Goal: Task Accomplishment & Management: Manage account settings

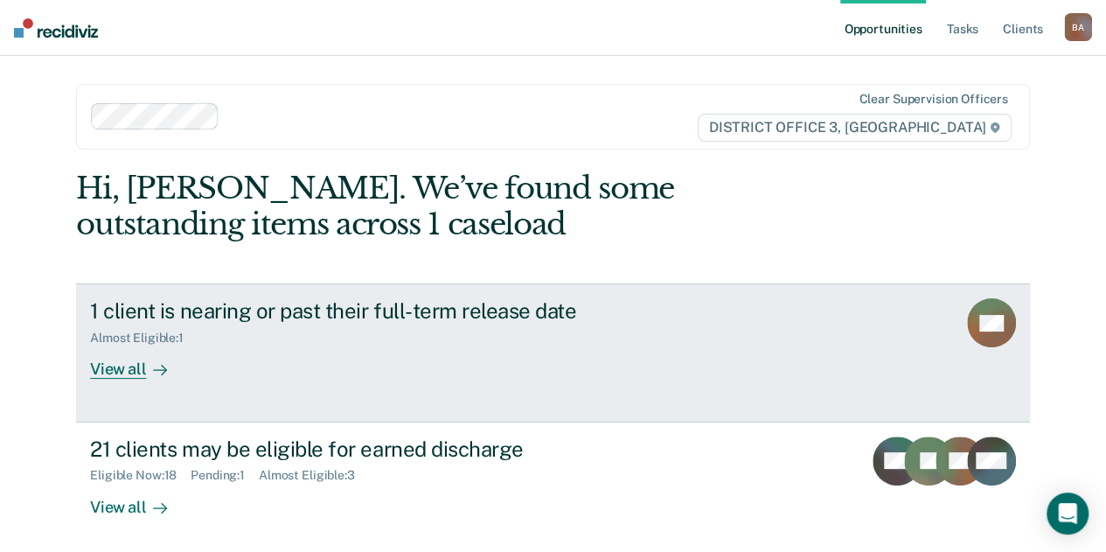
click at [115, 371] on div "View all" at bounding box center [139, 362] width 98 height 34
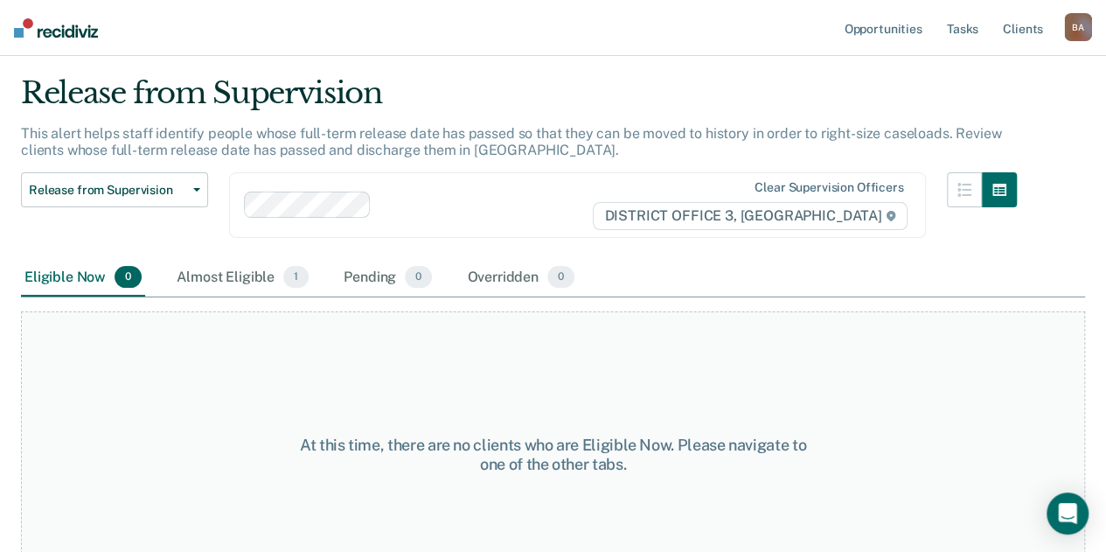
scroll to position [90, 0]
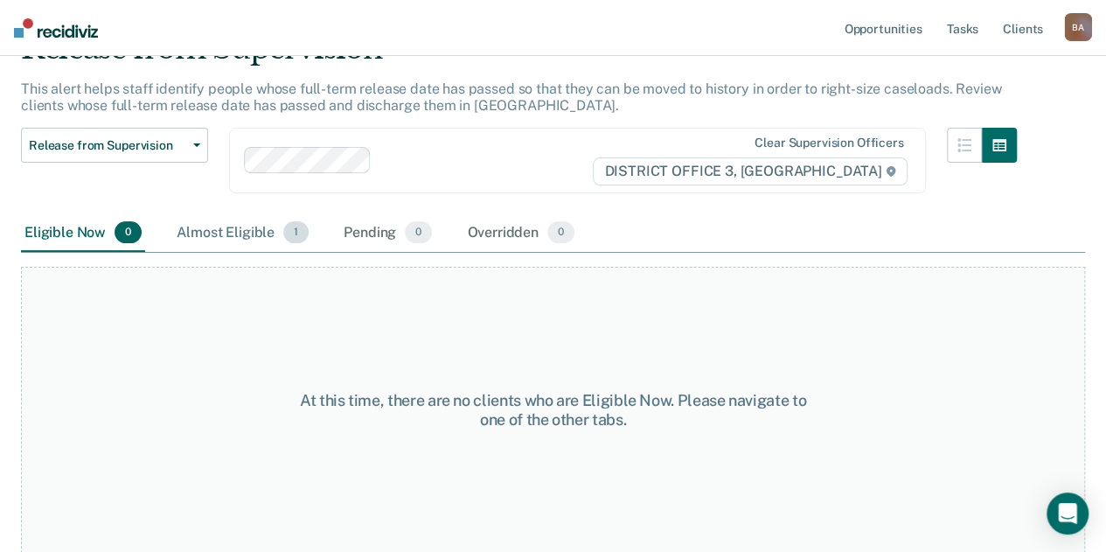
click at [199, 228] on div "Almost Eligible 1" at bounding box center [242, 233] width 139 height 38
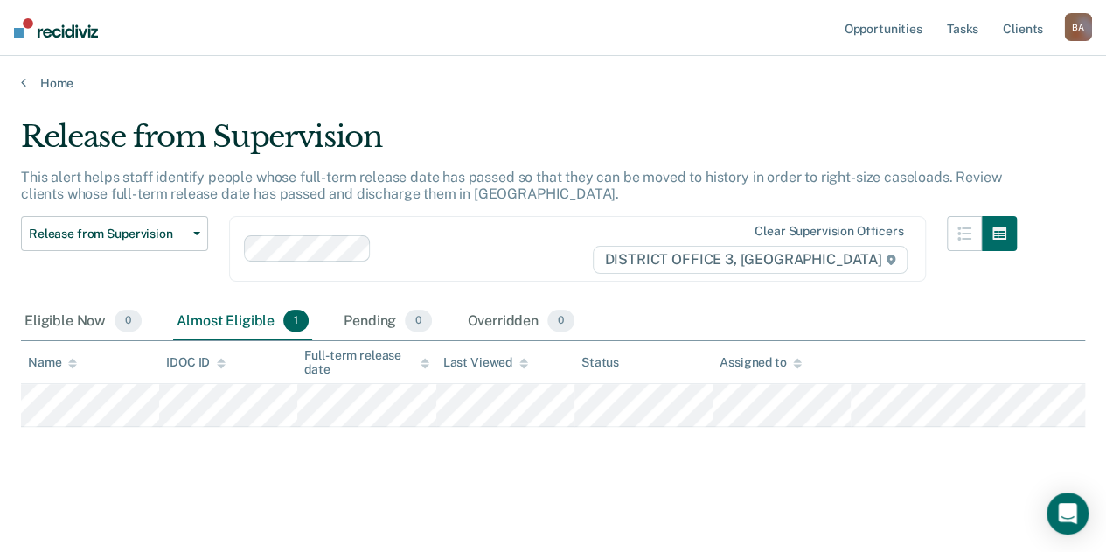
scroll to position [0, 0]
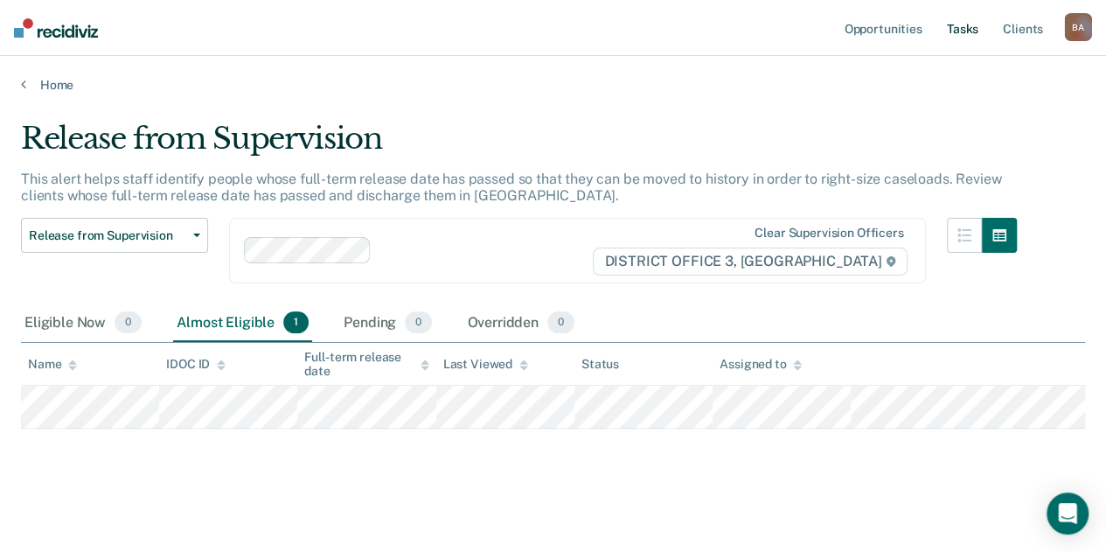
click at [965, 24] on link "Tasks" at bounding box center [962, 28] width 38 height 56
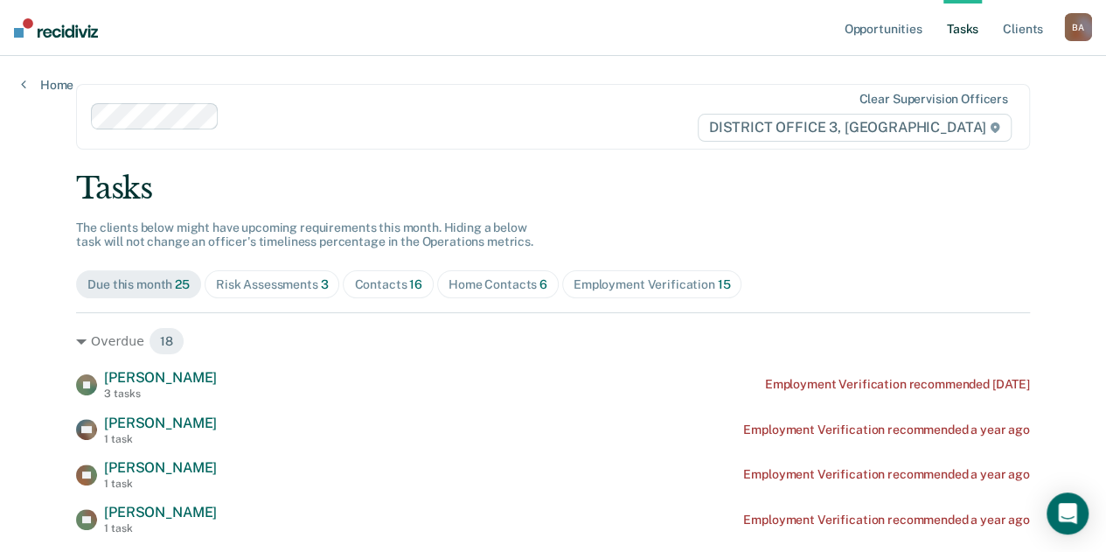
click at [489, 279] on div "Home Contacts 6" at bounding box center [498, 284] width 99 height 15
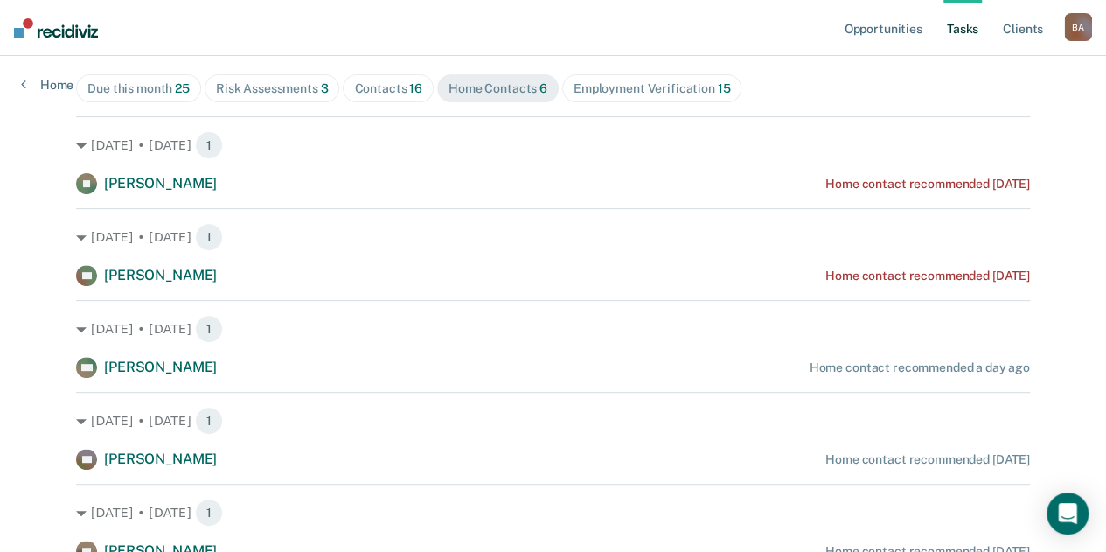
scroll to position [199, 0]
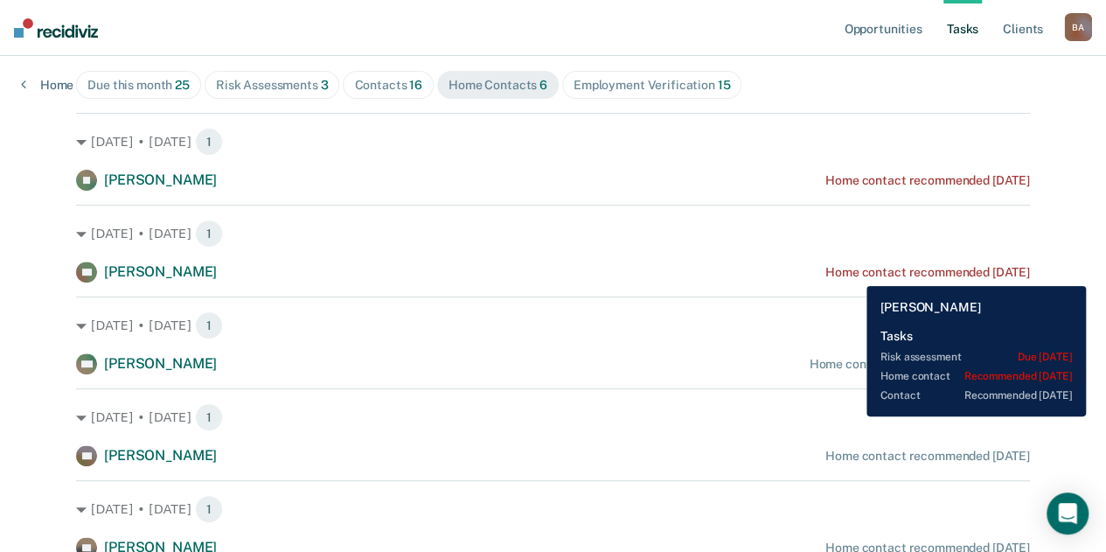
click at [853, 273] on div "Home contact recommended [DATE]" at bounding box center [927, 272] width 205 height 15
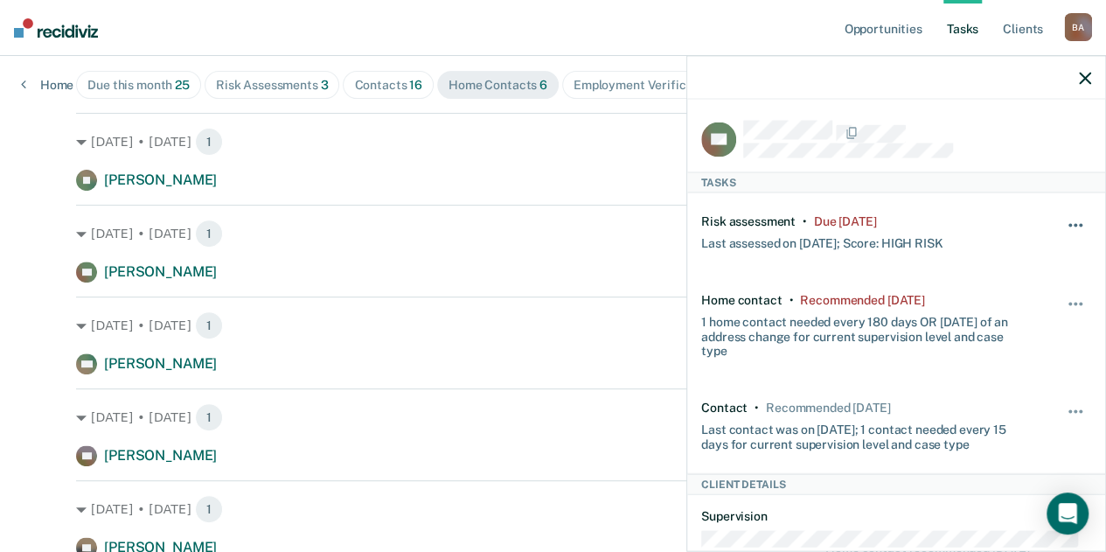
click at [1061, 226] on button "button" at bounding box center [1076, 234] width 30 height 28
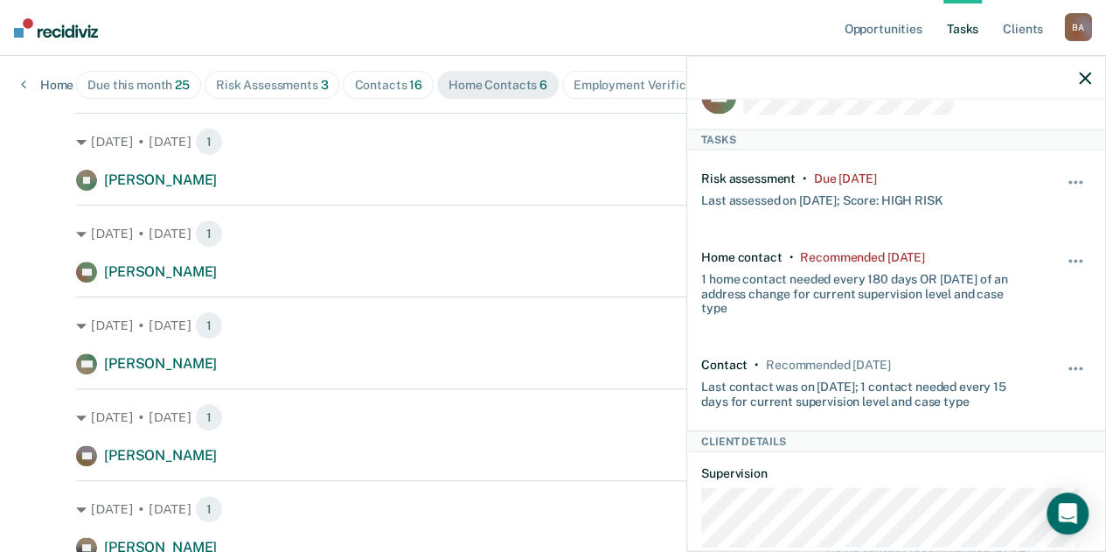
scroll to position [0, 0]
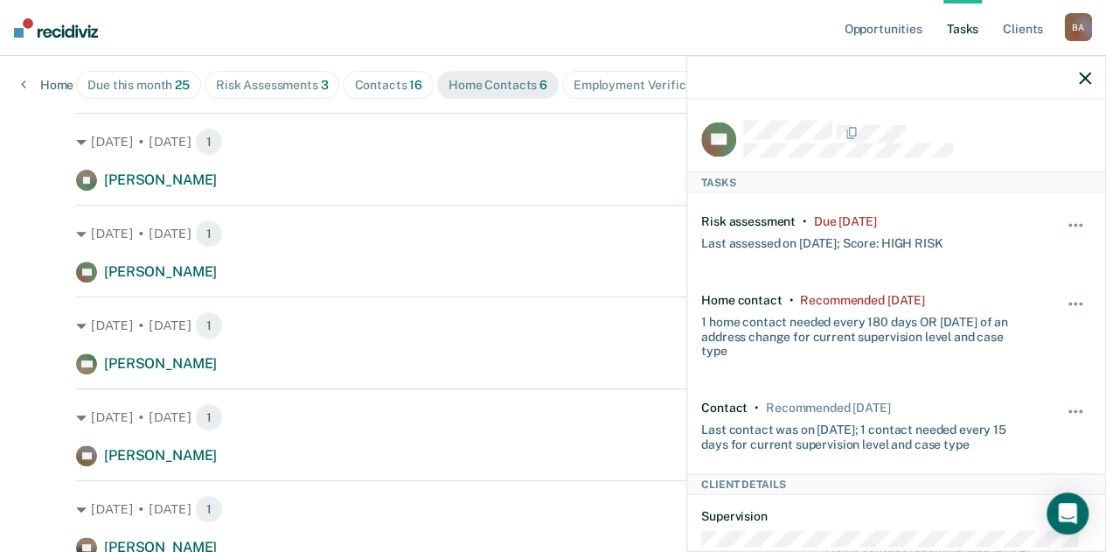
click at [1084, 82] on icon "button" at bounding box center [1085, 78] width 12 height 12
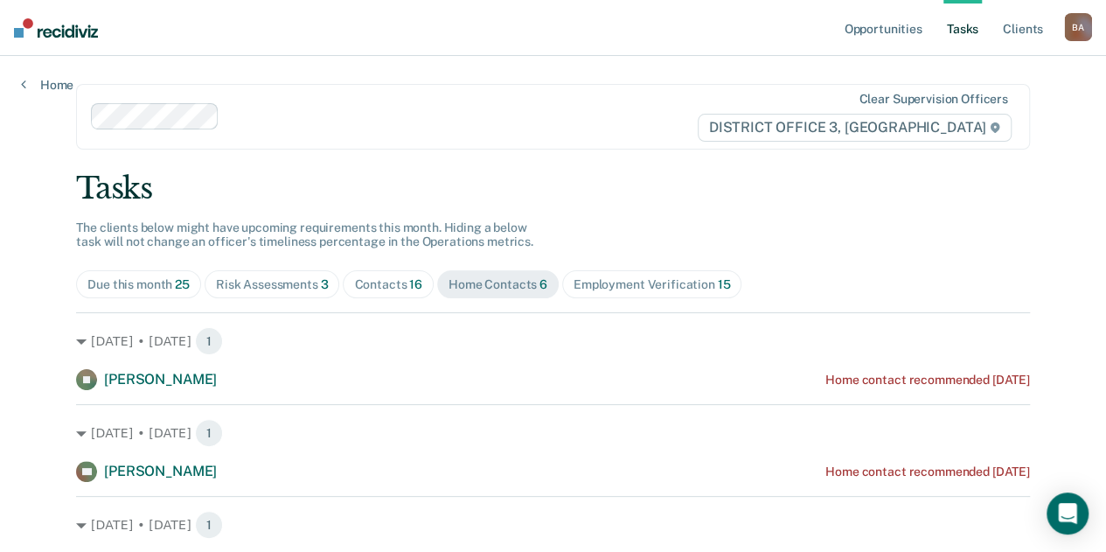
click at [252, 275] on span "Risk Assessments 3" at bounding box center [273, 284] width 136 height 28
